Goal: Contribute content

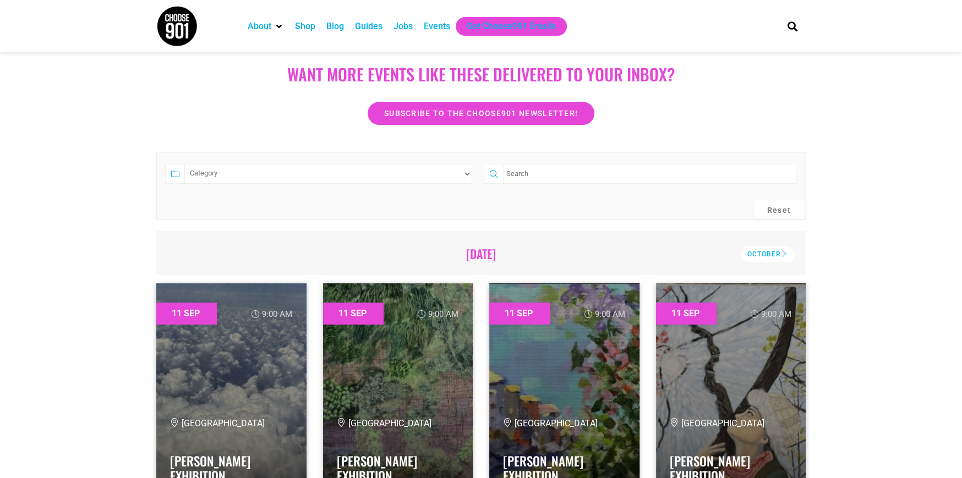
scroll to position [55, 0]
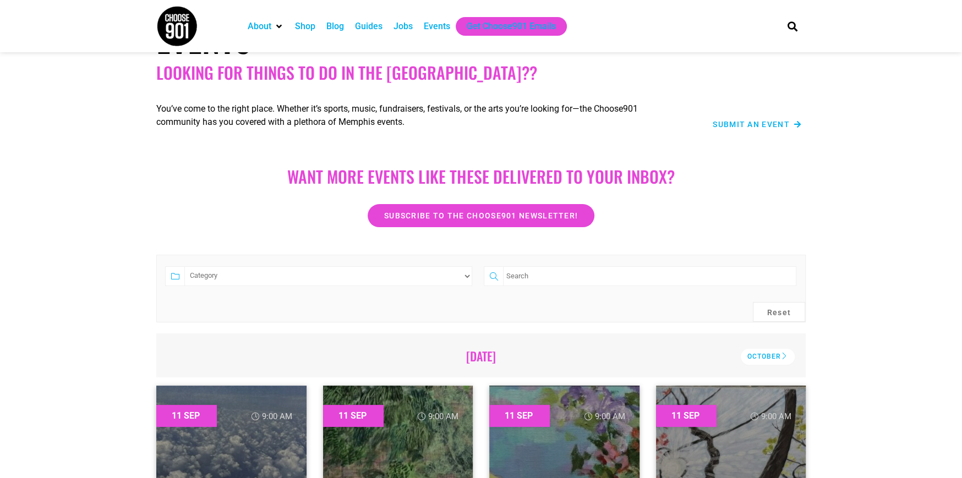
click at [756, 126] on span "Submit an Event" at bounding box center [751, 125] width 77 height 8
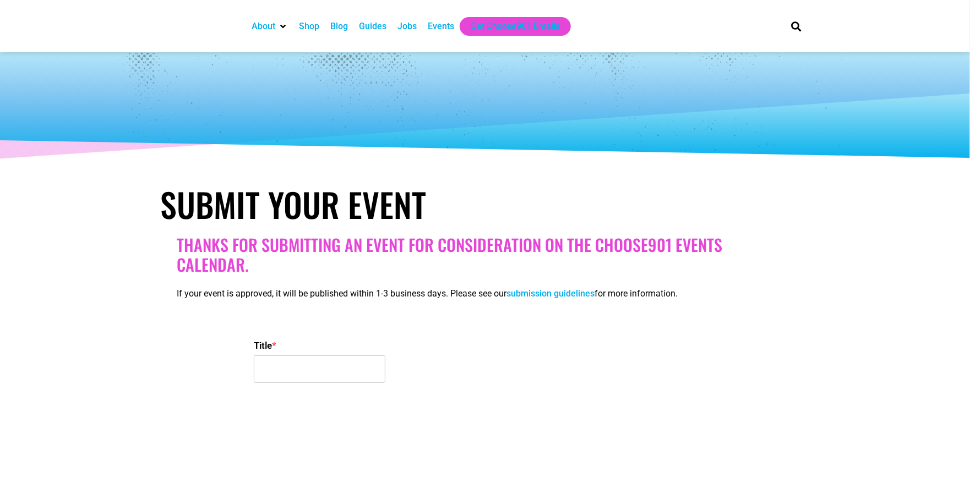
select select
